Goal: Task Accomplishment & Management: Complete application form

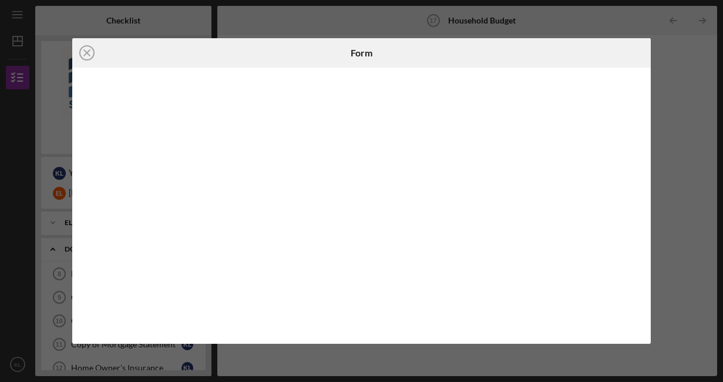
scroll to position [221, 0]
click at [85, 54] on line at bounding box center [87, 53] width 6 height 6
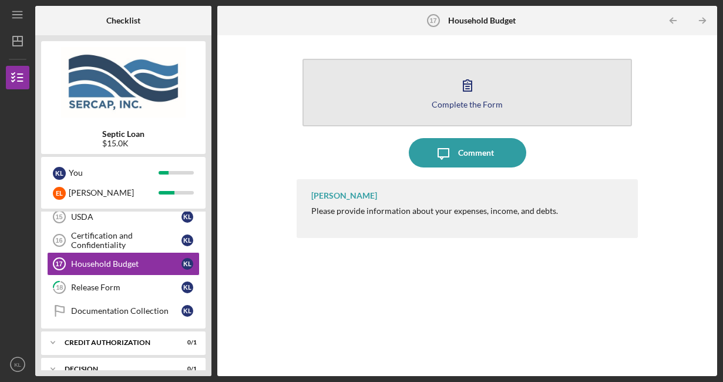
click at [467, 112] on button "Complete the Form Form" at bounding box center [467, 93] width 330 height 68
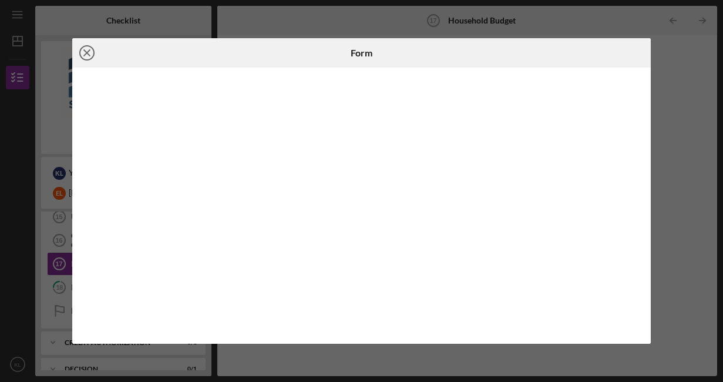
click at [87, 52] on line at bounding box center [87, 53] width 6 height 6
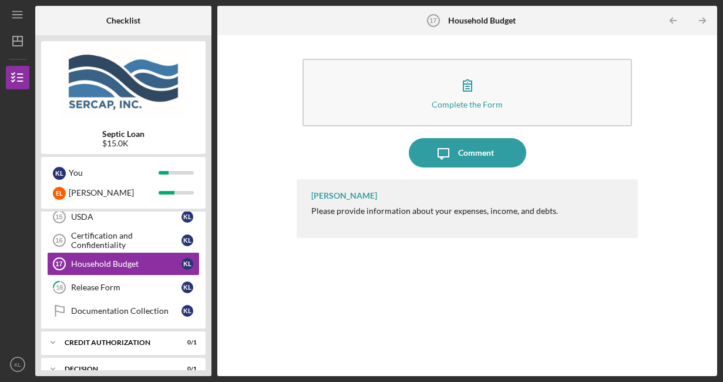
click at [465, 204] on div "[PERSON_NAME] Please provide information about your expenses, income, and debts." at bounding box center [467, 208] width 342 height 59
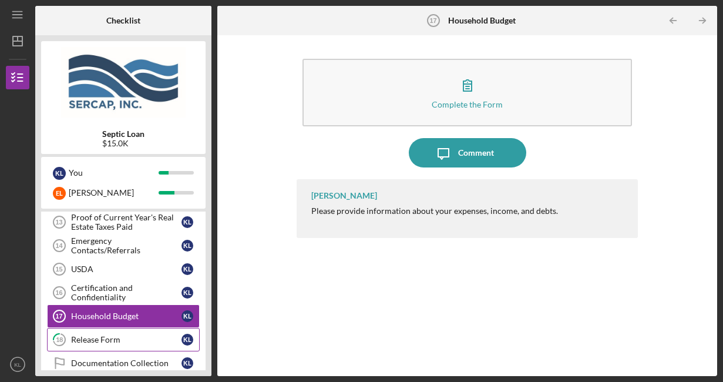
scroll to position [171, 0]
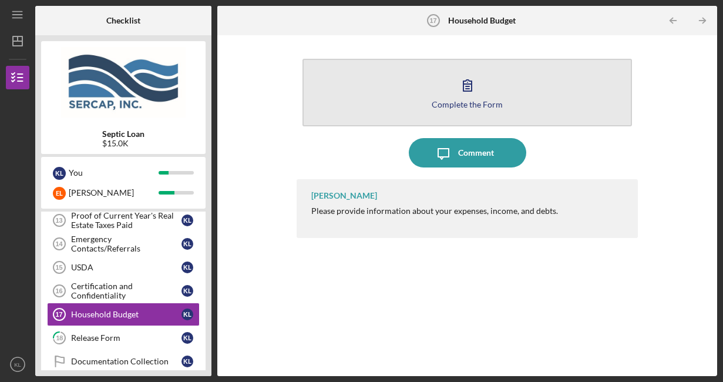
click at [484, 110] on button "Complete the Form Form" at bounding box center [467, 93] width 330 height 68
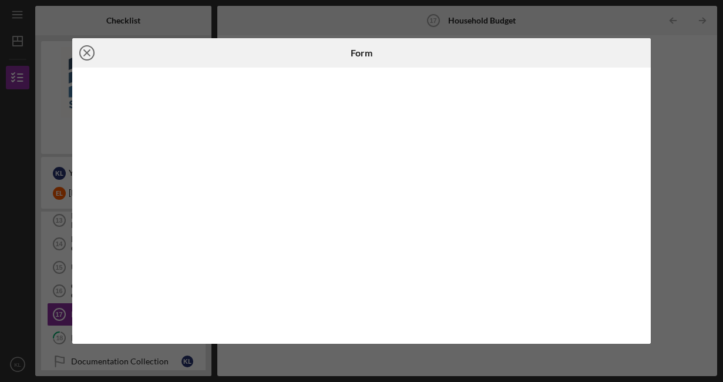
click at [84, 52] on icon "Icon/Close" at bounding box center [86, 52] width 29 height 29
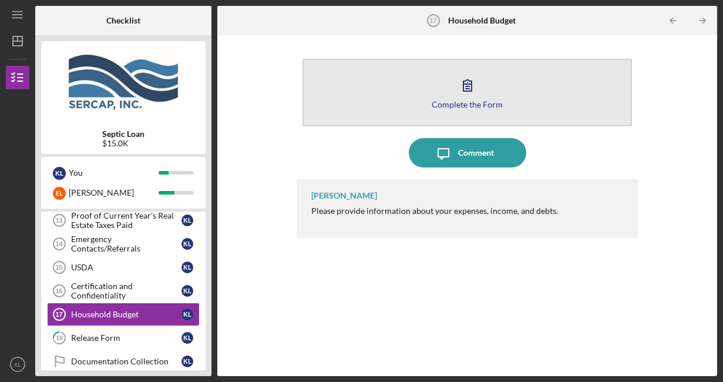
click at [472, 110] on button "Complete the Form Form" at bounding box center [467, 93] width 330 height 68
